Goal: Task Accomplishment & Management: Use online tool/utility

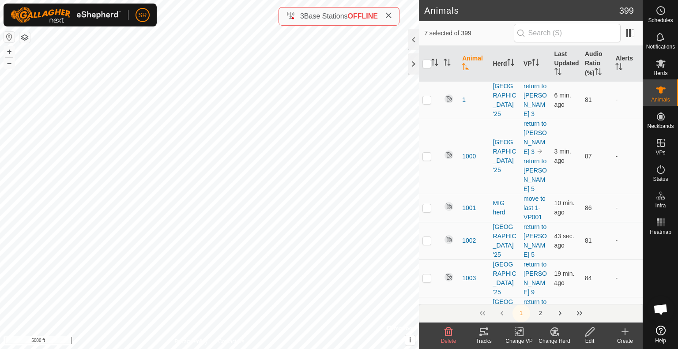
scroll to position [1899, 0]
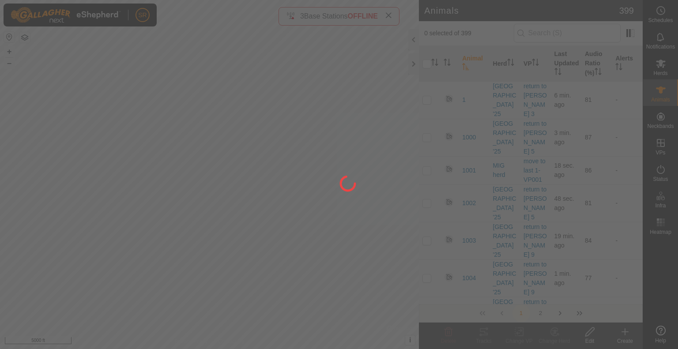
drag, startPoint x: 328, startPoint y: 230, endPoint x: 237, endPoint y: 325, distance: 131.8
click at [237, 325] on div at bounding box center [339, 174] width 678 height 349
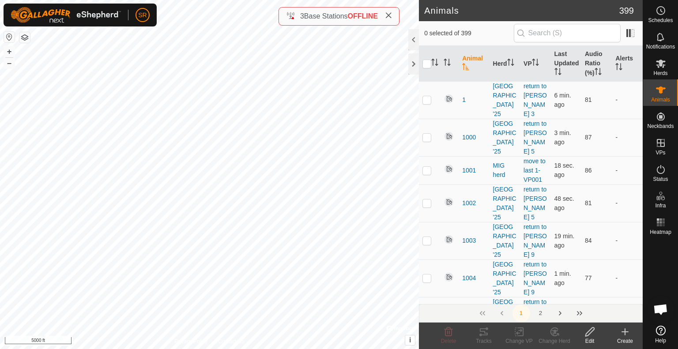
click at [253, 349] on html "SR Schedules Notifications Herds Animals Neckbands VPs Status Infra Heatmap Hel…" at bounding box center [339, 174] width 678 height 349
checkbox input "true"
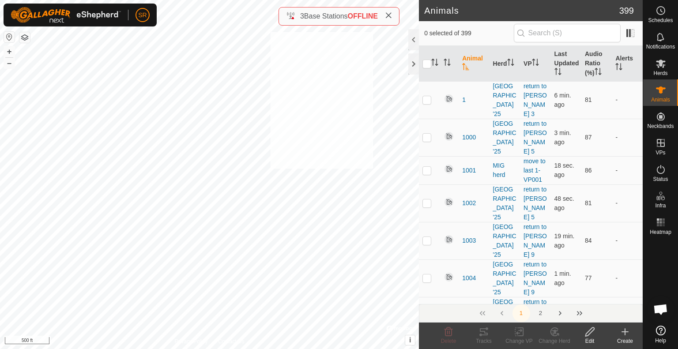
checkbox input "true"
click at [516, 332] on icon at bounding box center [519, 332] width 11 height 11
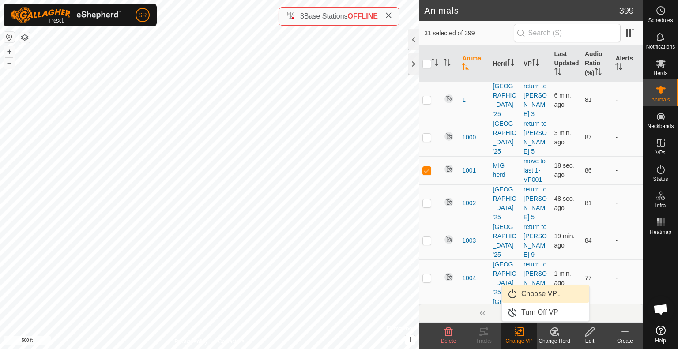
click at [547, 299] on link "Choose VP..." at bounding box center [545, 294] width 87 height 18
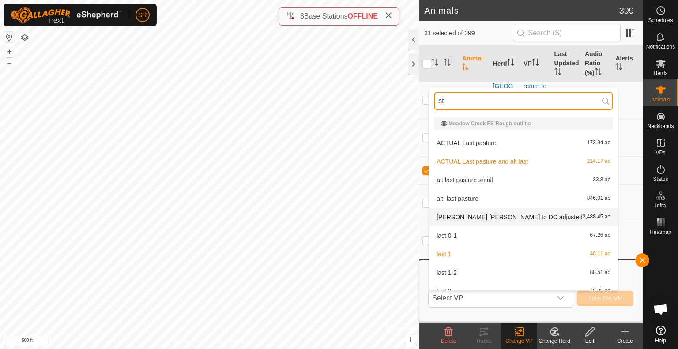
type input "s"
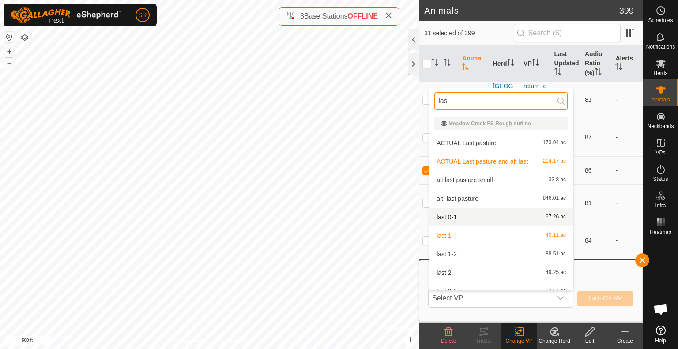
type input "last"
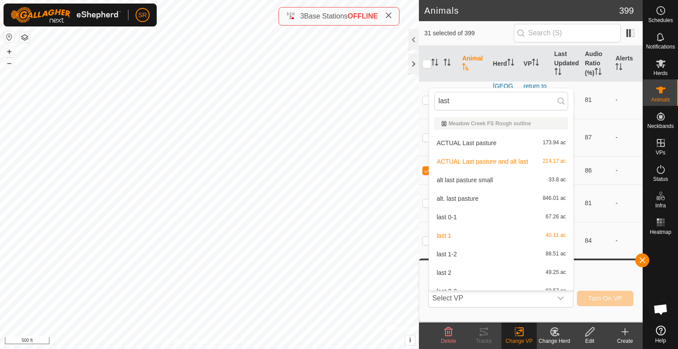
click at [470, 254] on li "last 1-2 88.51 ac" at bounding box center [501, 255] width 144 height 18
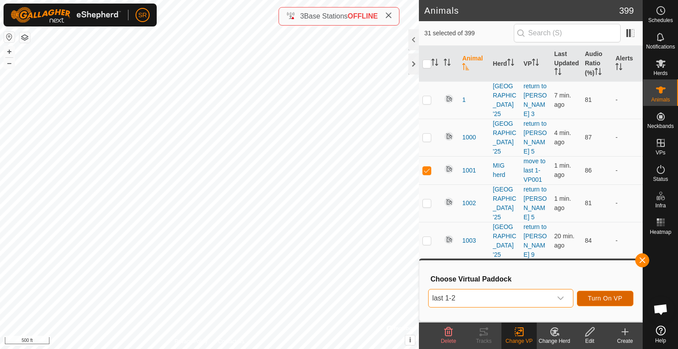
click at [605, 300] on span "Turn On VP" at bounding box center [605, 298] width 34 height 7
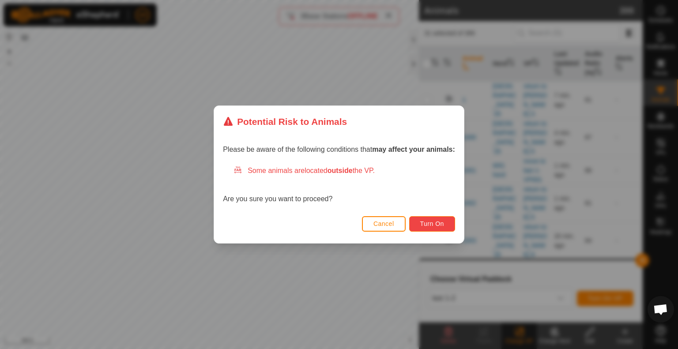
click at [440, 220] on button "Turn On" at bounding box center [432, 223] width 46 height 15
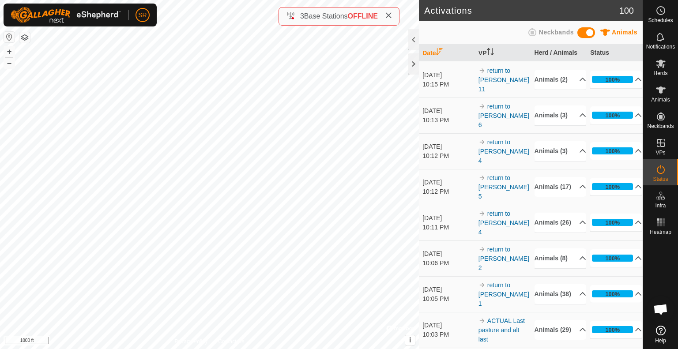
scroll to position [148, 0]
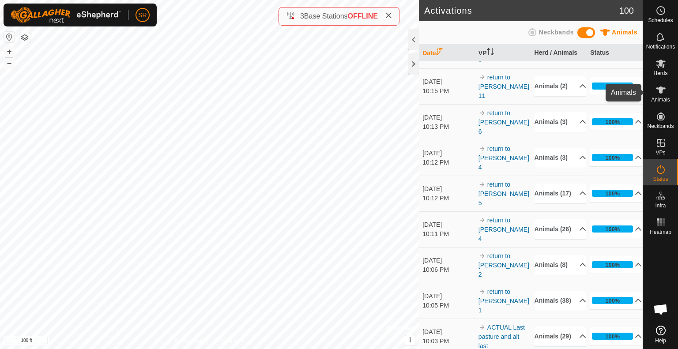
click at [665, 94] on icon at bounding box center [661, 90] width 11 height 11
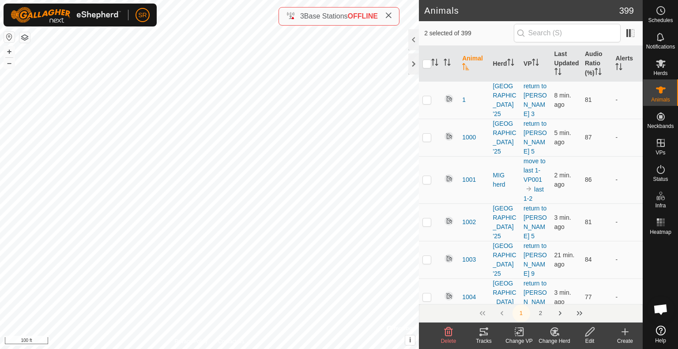
click at [516, 339] on div "Change VP" at bounding box center [519, 341] width 35 height 8
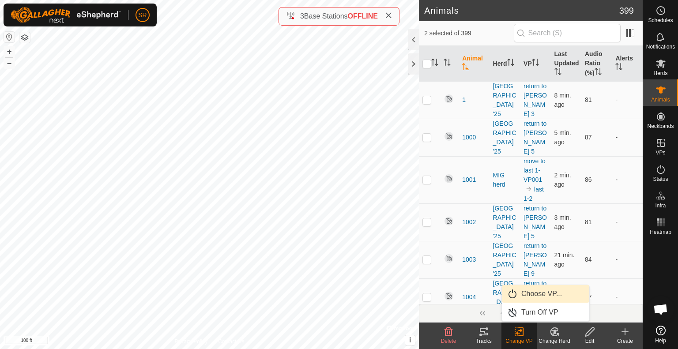
click at [532, 295] on link "Choose VP..." at bounding box center [545, 294] width 87 height 18
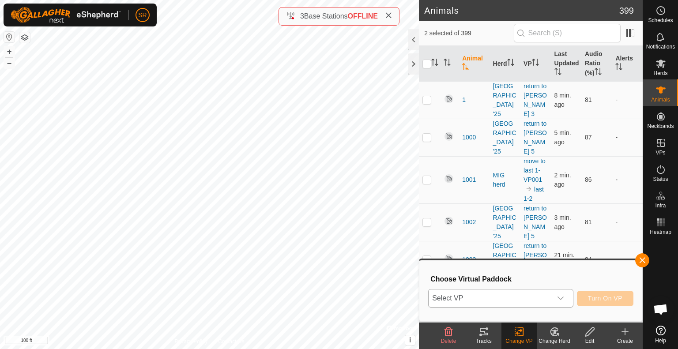
click at [526, 301] on span "Select VP" at bounding box center [490, 299] width 123 height 18
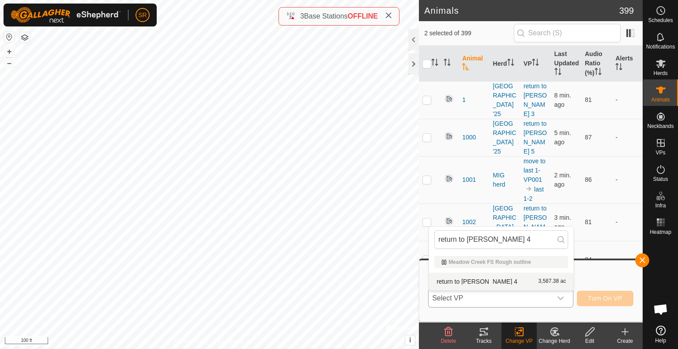
type input "return to [PERSON_NAME] 4"
click at [502, 284] on li "return to [PERSON_NAME] 4 3,587.38 ac" at bounding box center [501, 282] width 144 height 18
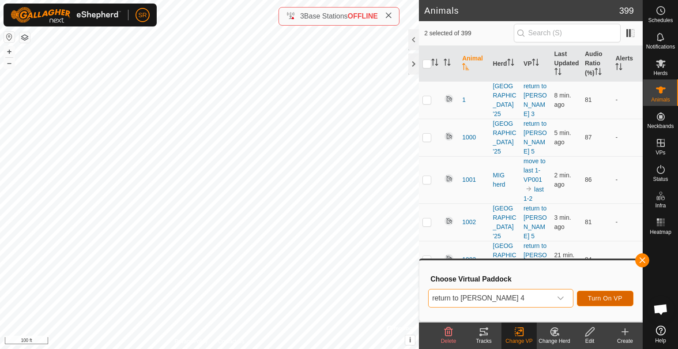
click at [621, 295] on button "Turn On VP" at bounding box center [605, 298] width 57 height 15
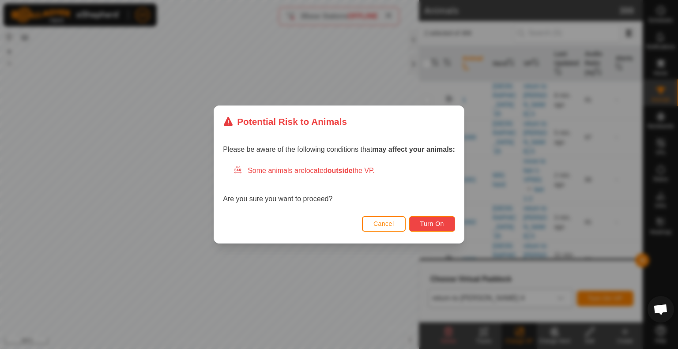
click at [430, 227] on button "Turn On" at bounding box center [432, 223] width 46 height 15
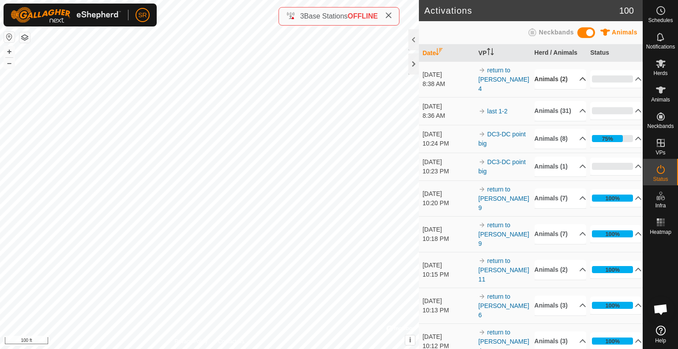
click at [565, 80] on p-accordion-header "Animals (2)" at bounding box center [561, 79] width 52 height 20
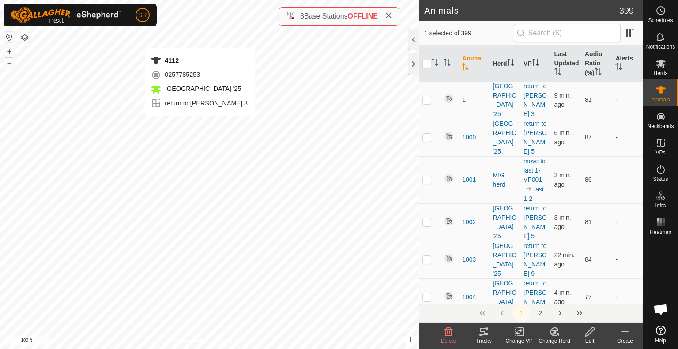
click at [524, 336] on icon at bounding box center [519, 332] width 11 height 11
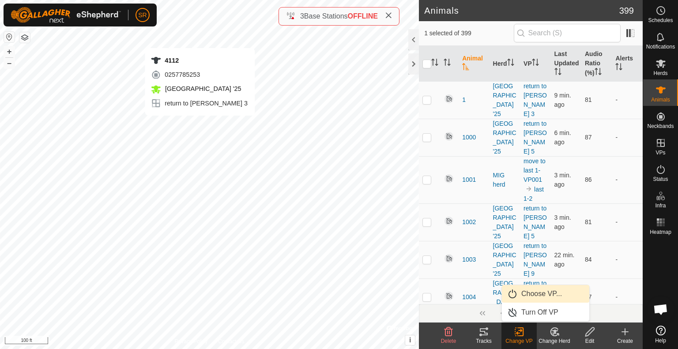
click at [532, 293] on link "Choose VP..." at bounding box center [545, 294] width 87 height 18
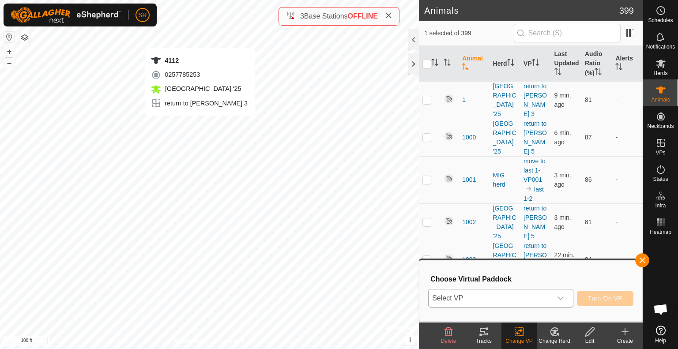
click at [514, 296] on span "Select VP" at bounding box center [490, 299] width 123 height 18
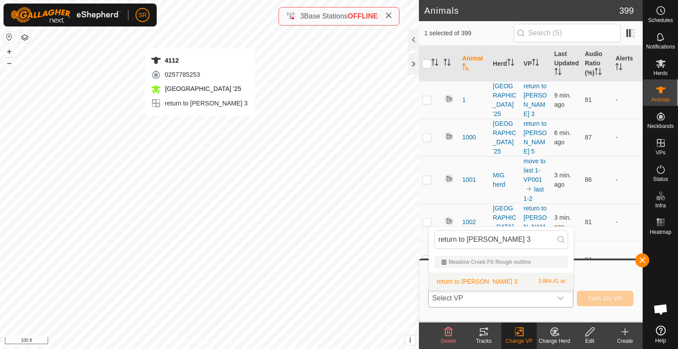
type input "return to [PERSON_NAME] 3"
click at [473, 281] on li "return to [PERSON_NAME] 3 3,864.41 ac" at bounding box center [501, 282] width 144 height 18
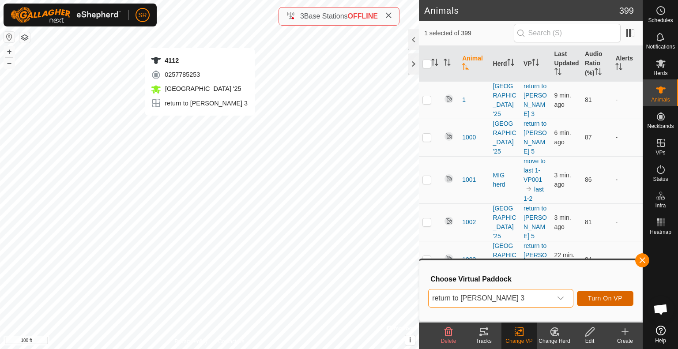
click at [612, 301] on span "Turn On VP" at bounding box center [605, 298] width 34 height 7
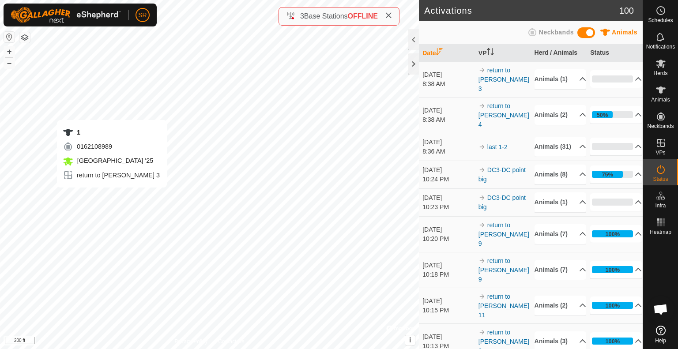
click at [112, 197] on div "1 0162108989 [GEOGRAPHIC_DATA] '25 return to [PERSON_NAME] 3 + – ⇧ i © Mapbox ,…" at bounding box center [209, 174] width 419 height 349
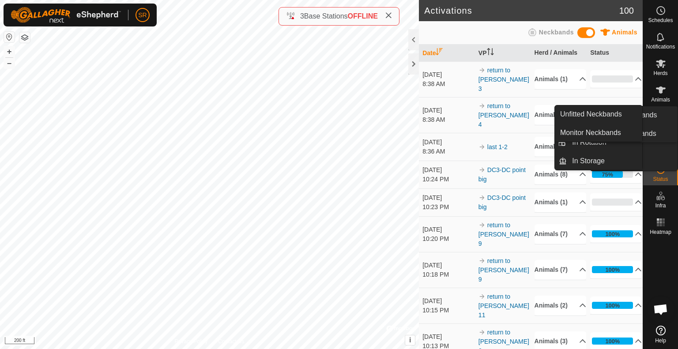
click at [665, 98] on span "Animals" at bounding box center [661, 99] width 19 height 5
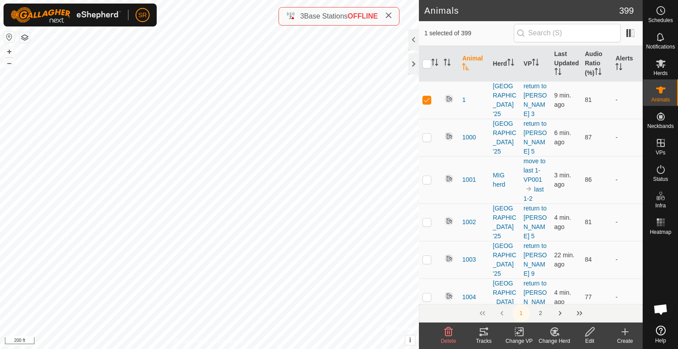
click at [516, 335] on icon at bounding box center [519, 332] width 11 height 11
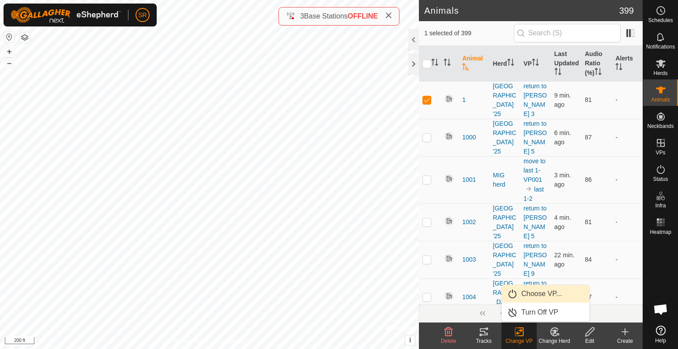
click at [532, 290] on link "Choose VP..." at bounding box center [545, 294] width 87 height 18
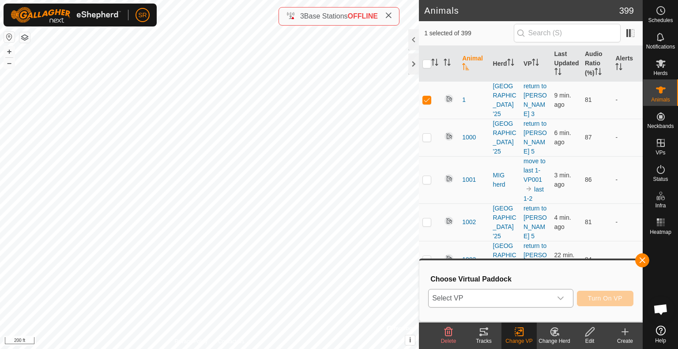
click at [508, 302] on span "Select VP" at bounding box center [490, 299] width 123 height 18
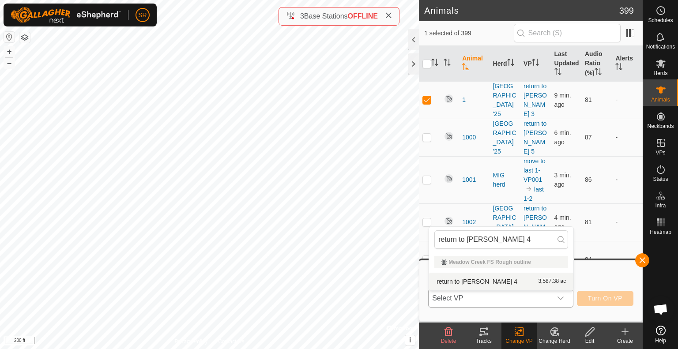
type input "return to [PERSON_NAME] 4"
click at [457, 281] on li "return to [PERSON_NAME] 4 3,587.38 ac" at bounding box center [501, 282] width 144 height 18
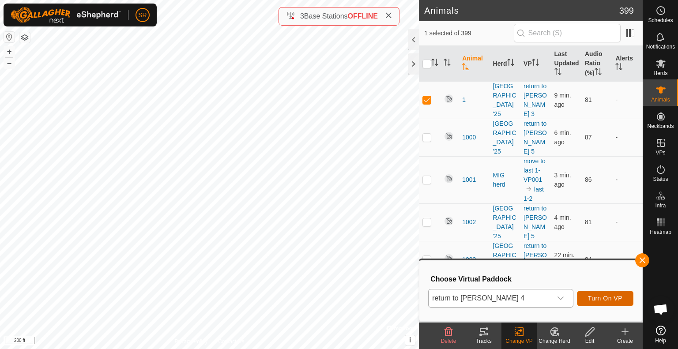
click at [622, 297] on span "Turn On VP" at bounding box center [605, 298] width 34 height 7
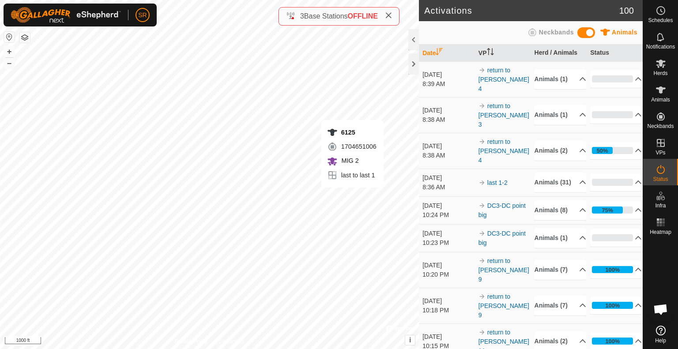
click at [352, 197] on div "6125 1704651006 MIG 2 last to last 1 + – ⇧ i © Mapbox , © OpenStreetMap , Impro…" at bounding box center [209, 174] width 419 height 349
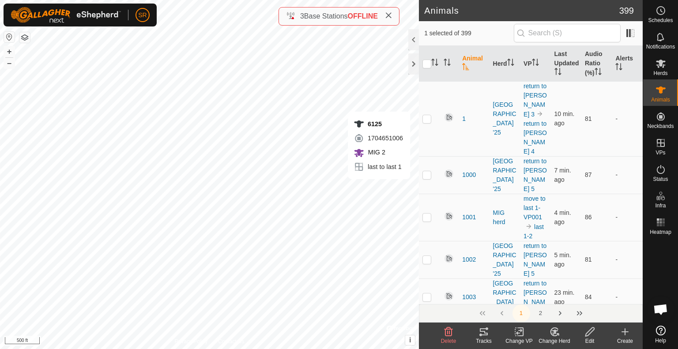
click at [398, 188] on div "6125 1704651006 MIG 2 last to last 1 + – ⇧ i © Mapbox , © OpenStreetMap , Impro…" at bounding box center [209, 174] width 419 height 349
click at [299, 186] on div "6281 1889438007 MIG 2 last to last 1 + – ⇧ i © Mapbox , © OpenStreetMap , Impro…" at bounding box center [209, 174] width 419 height 349
click at [351, 101] on div "Y5027 0013207568 MIG 2 last to last 1 + – ⇧ i © Mapbox , © OpenStreetMap , Impr…" at bounding box center [209, 174] width 419 height 349
click at [526, 336] on change-vp-svg-icon at bounding box center [519, 332] width 35 height 11
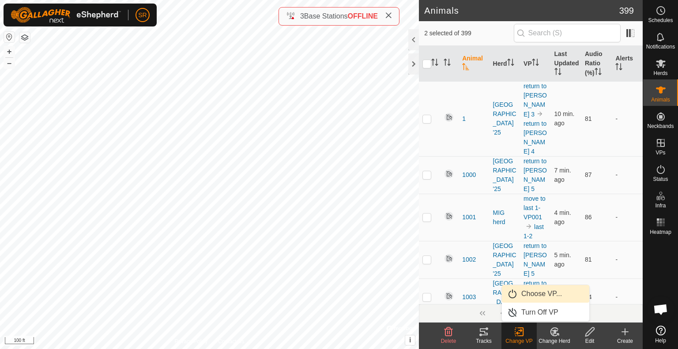
click at [545, 293] on link "Choose VP..." at bounding box center [545, 294] width 87 height 18
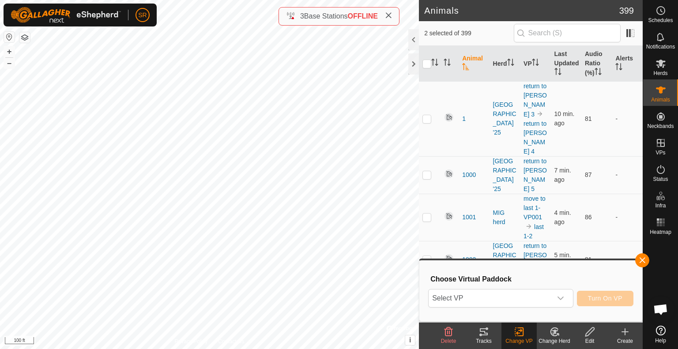
click at [545, 293] on span "Select VP" at bounding box center [490, 299] width 123 height 18
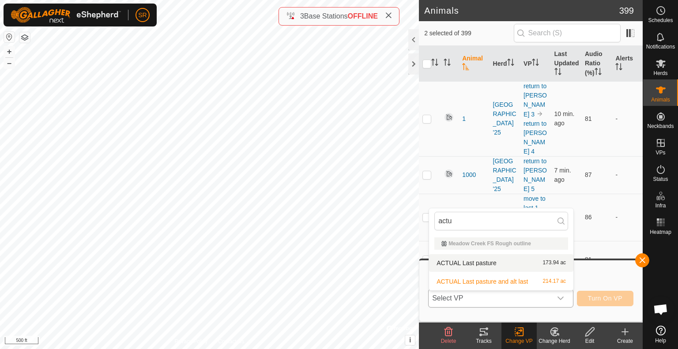
type input "actu"
click at [453, 263] on li "ACTUAL Last pasture 173.94 ac" at bounding box center [501, 263] width 144 height 18
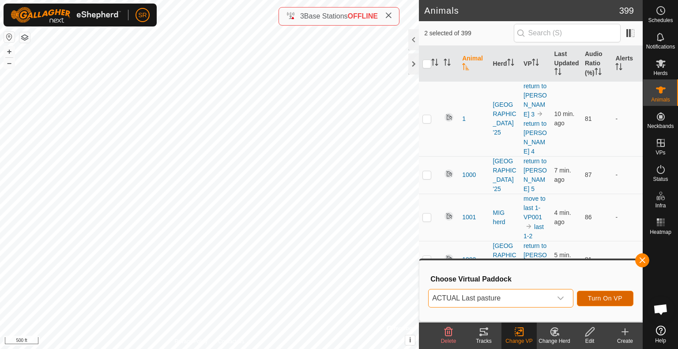
click at [612, 294] on button "Turn On VP" at bounding box center [605, 298] width 57 height 15
